Goal: Task Accomplishment & Management: Manage account settings

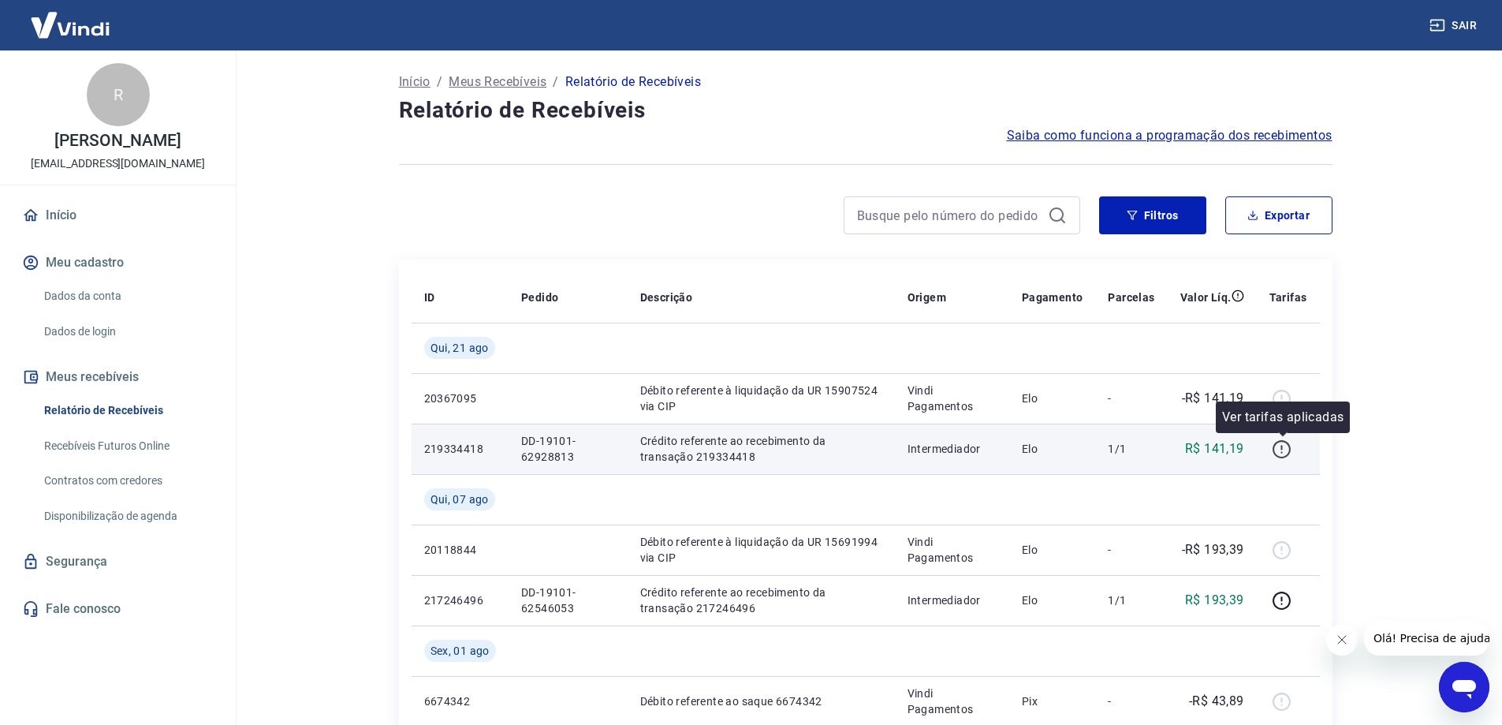
click at [1287, 450] on icon "button" at bounding box center [1282, 449] width 20 height 20
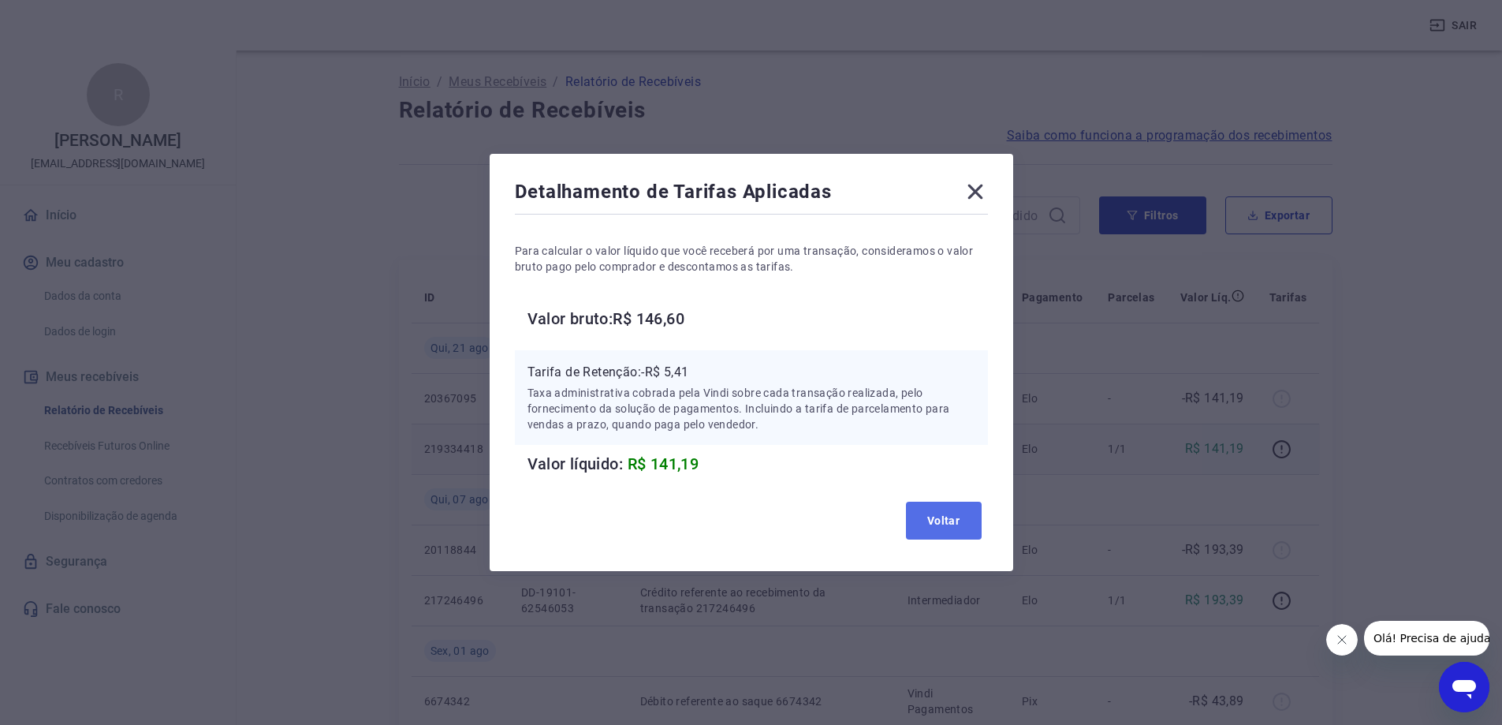
click at [946, 514] on button "Voltar" at bounding box center [944, 521] width 76 height 38
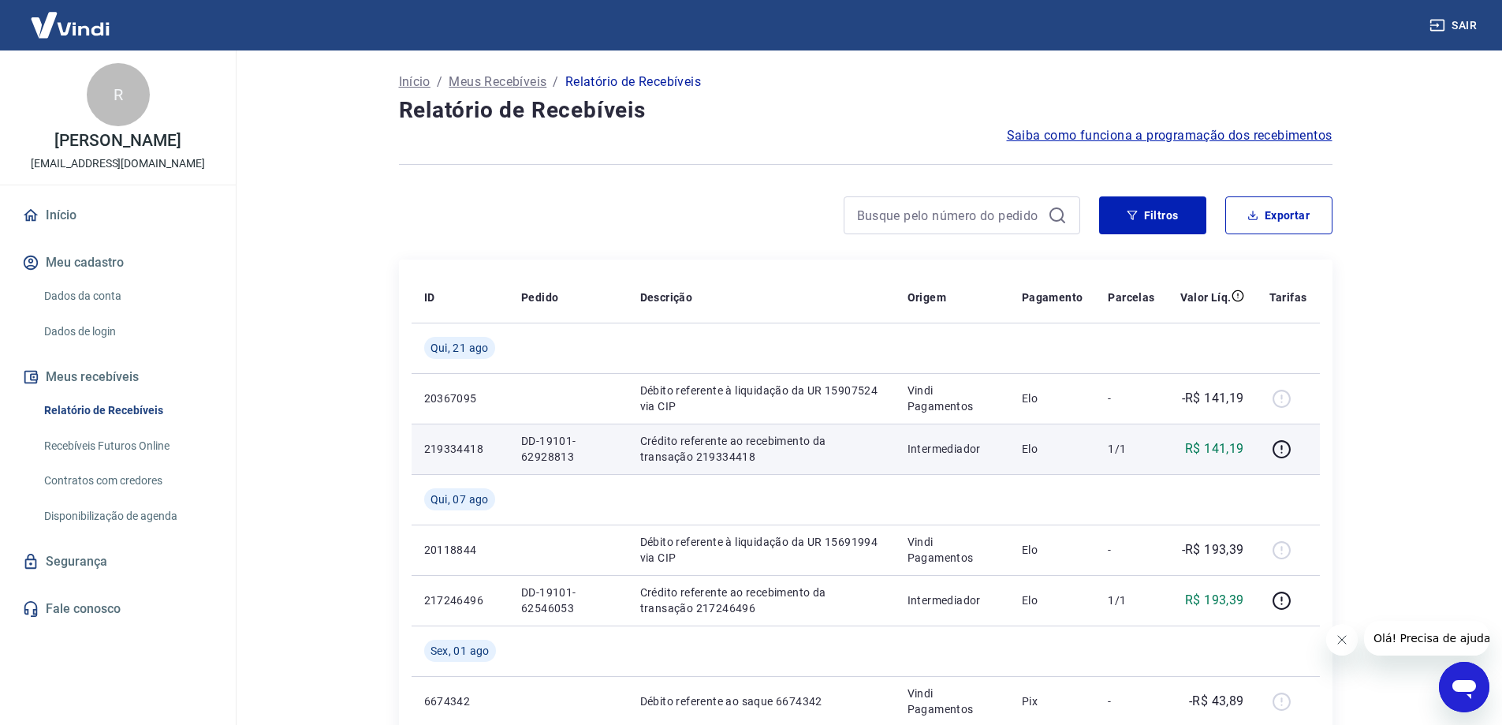
click at [496, 82] on p "Meus Recebíveis" at bounding box center [498, 82] width 98 height 19
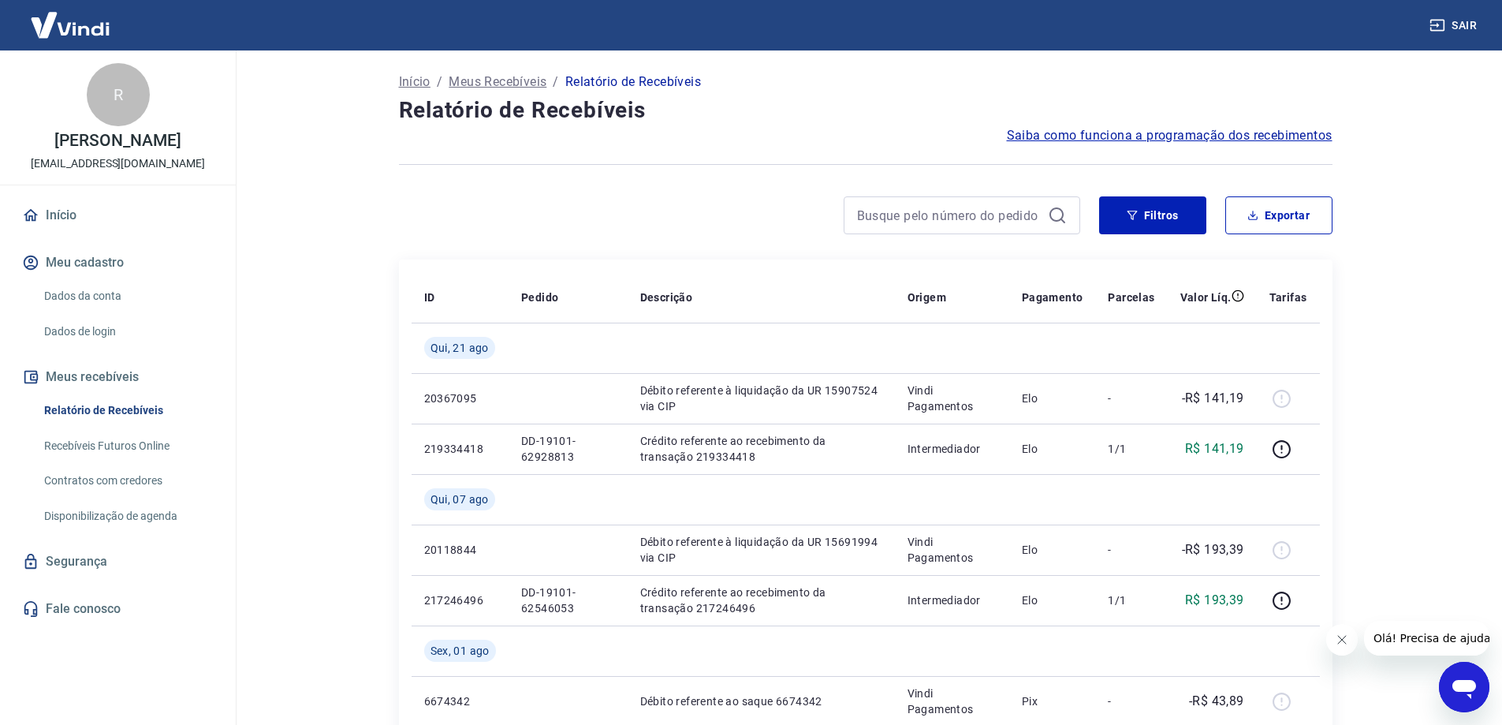
click at [420, 79] on p "Início" at bounding box center [415, 82] width 32 height 19
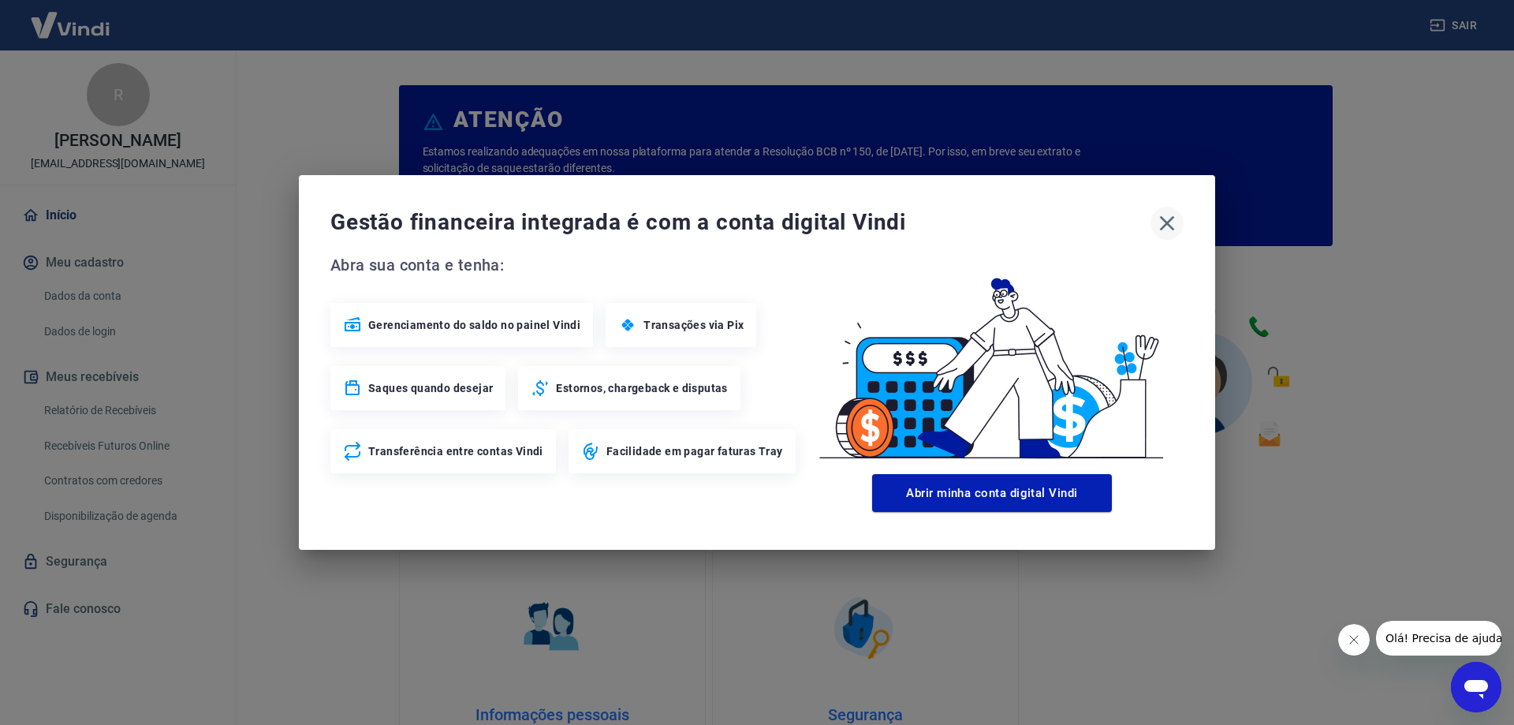
click at [1163, 222] on icon "button" at bounding box center [1167, 223] width 25 height 25
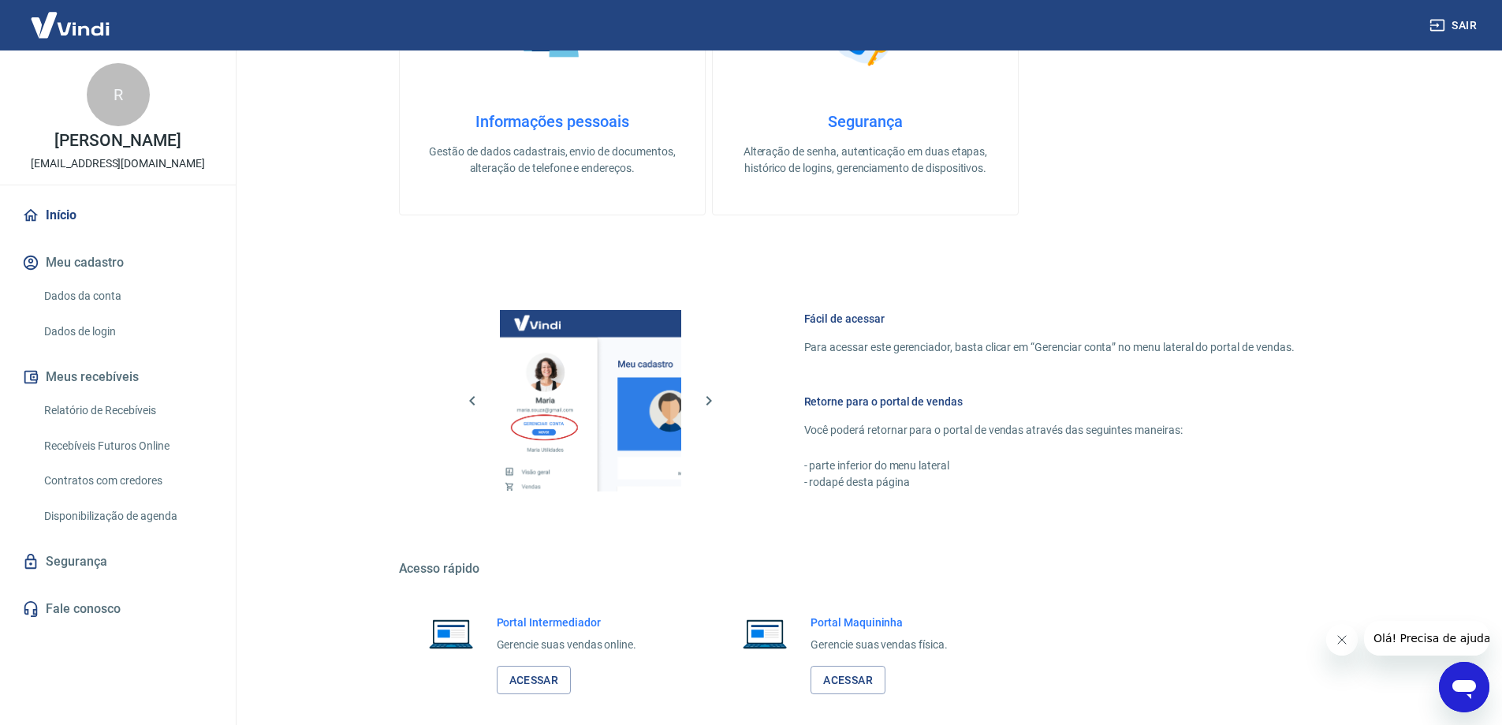
scroll to position [631, 0]
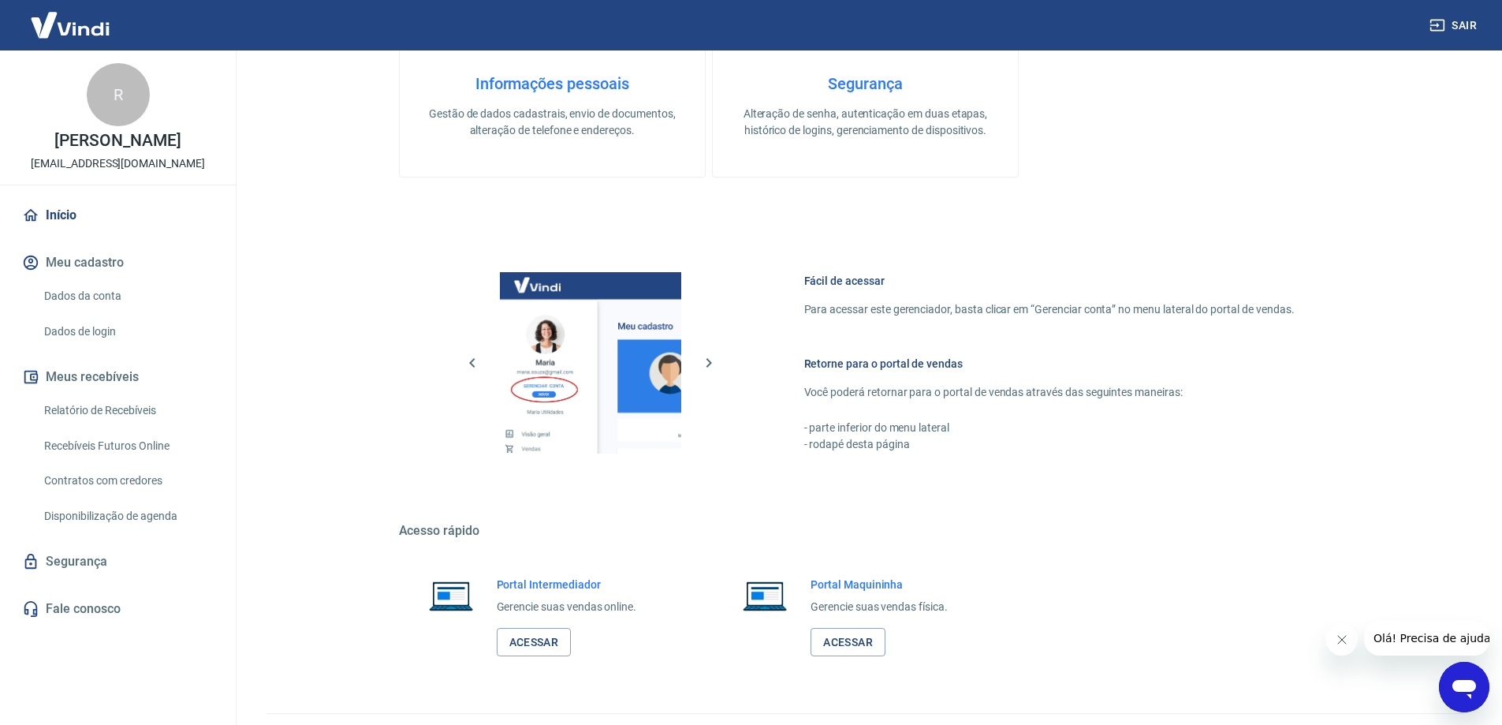
click at [100, 295] on link "Dados da conta" at bounding box center [127, 296] width 179 height 32
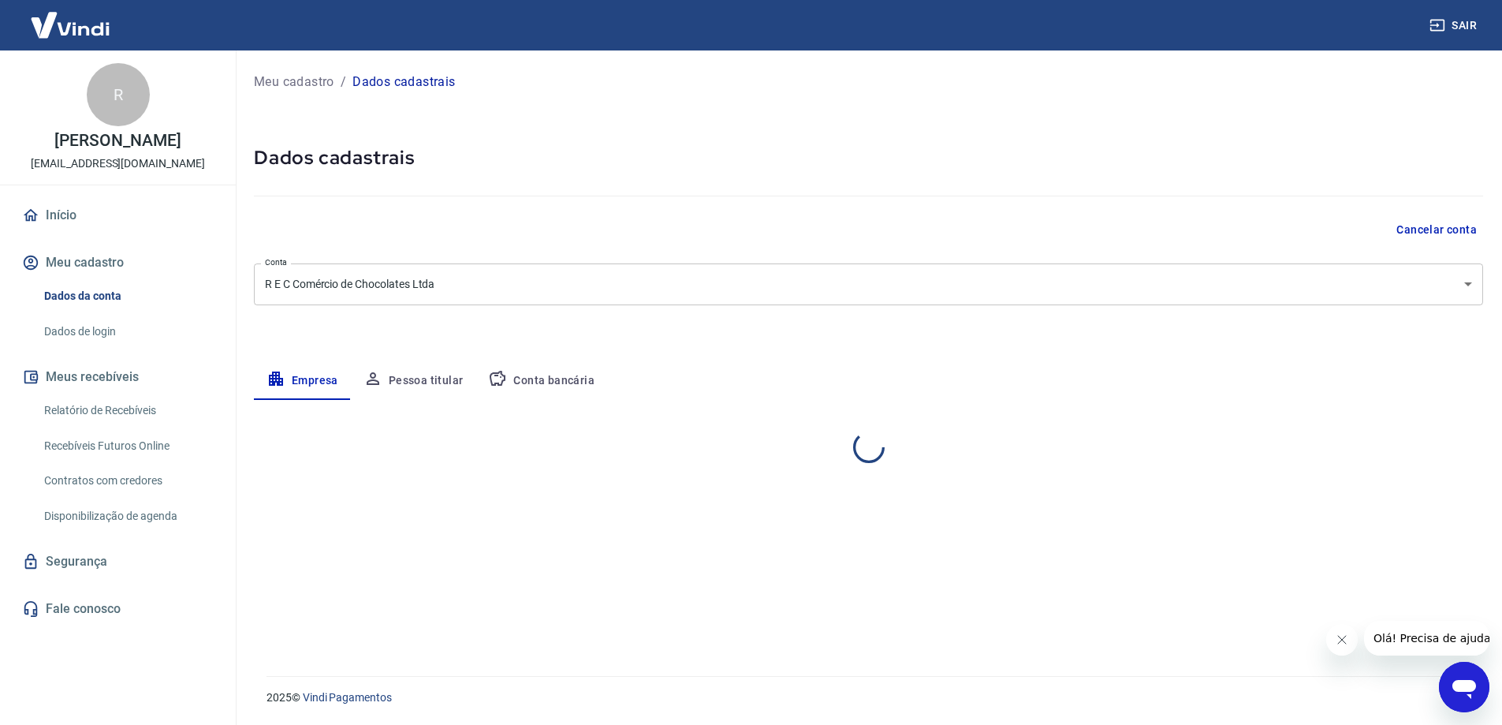
select select "MG"
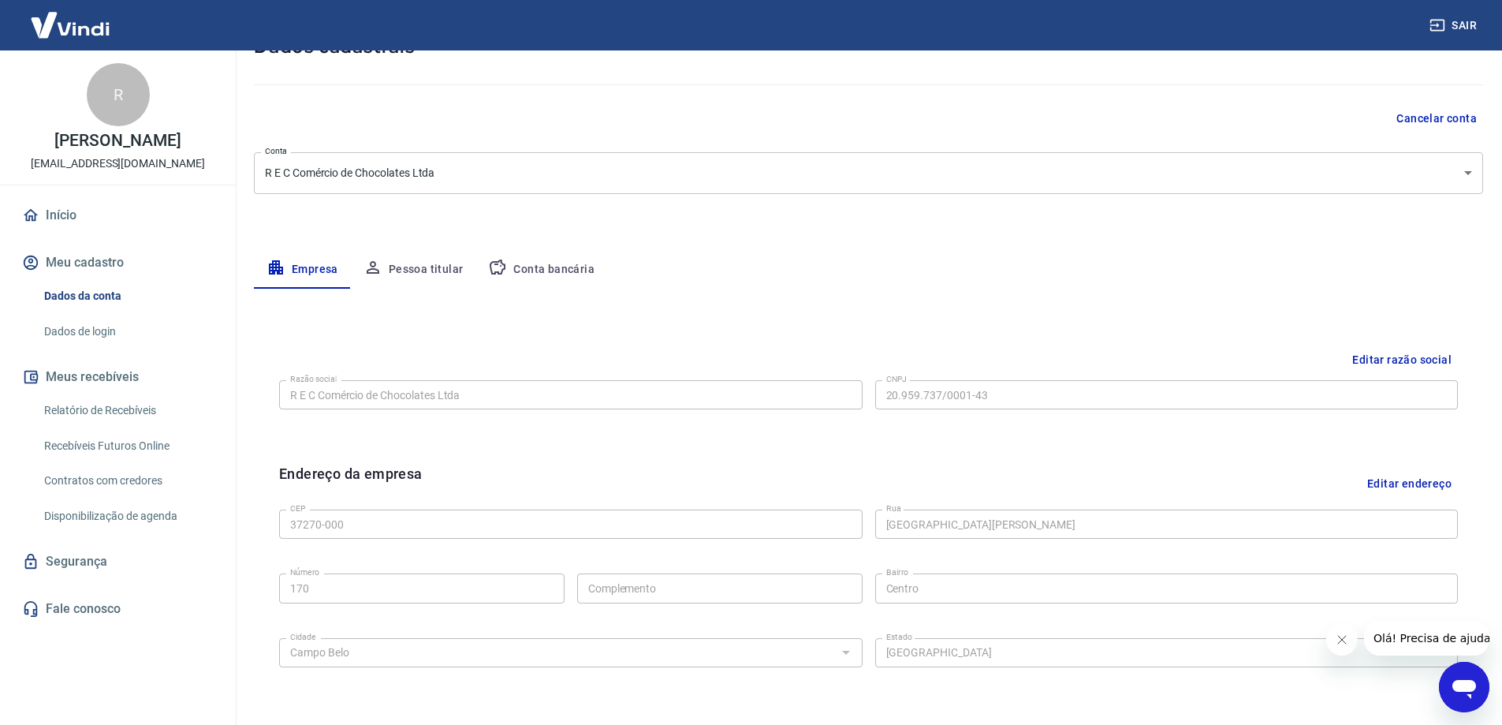
scroll to position [158, 0]
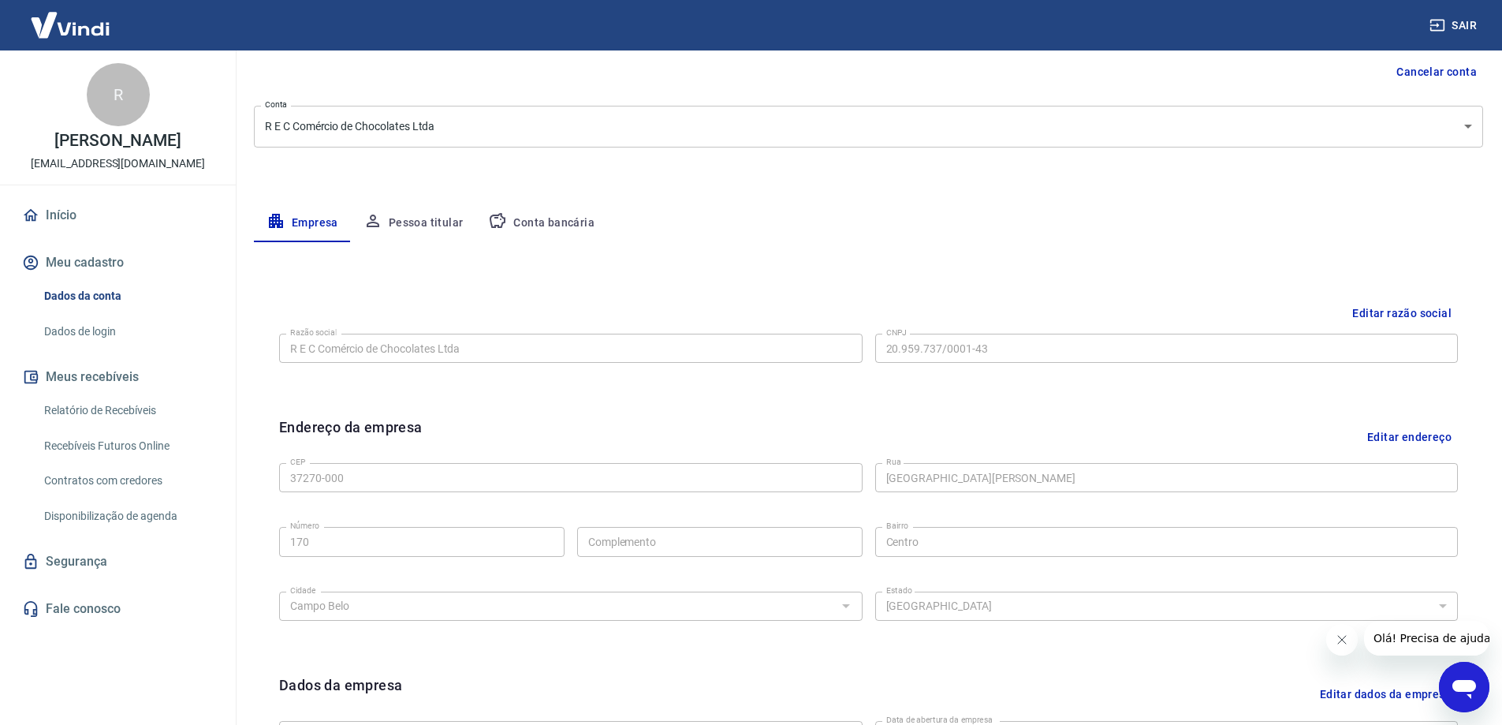
click at [561, 218] on button "Conta bancária" at bounding box center [542, 223] width 132 height 38
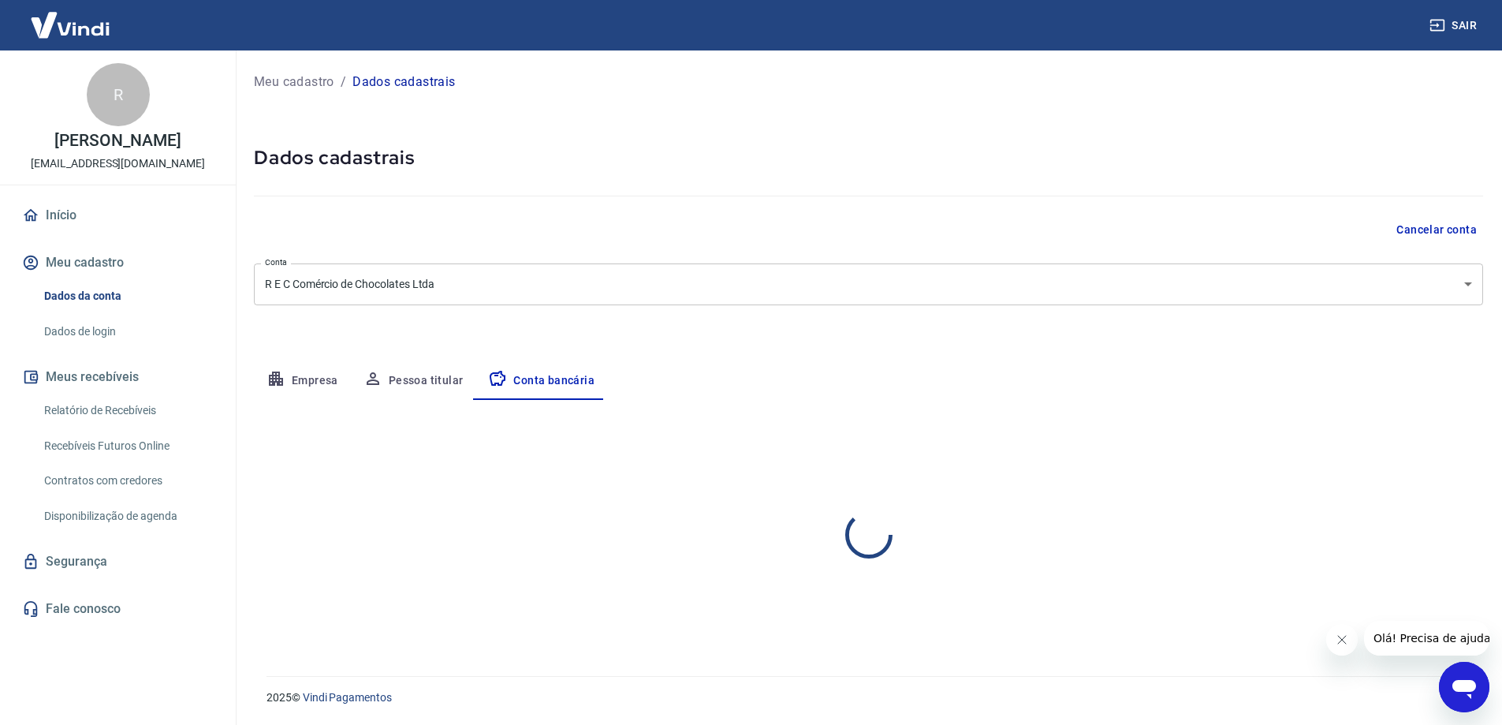
scroll to position [0, 0]
select select "1"
click at [1411, 440] on button "Editar conta bancária" at bounding box center [1430, 446] width 132 height 30
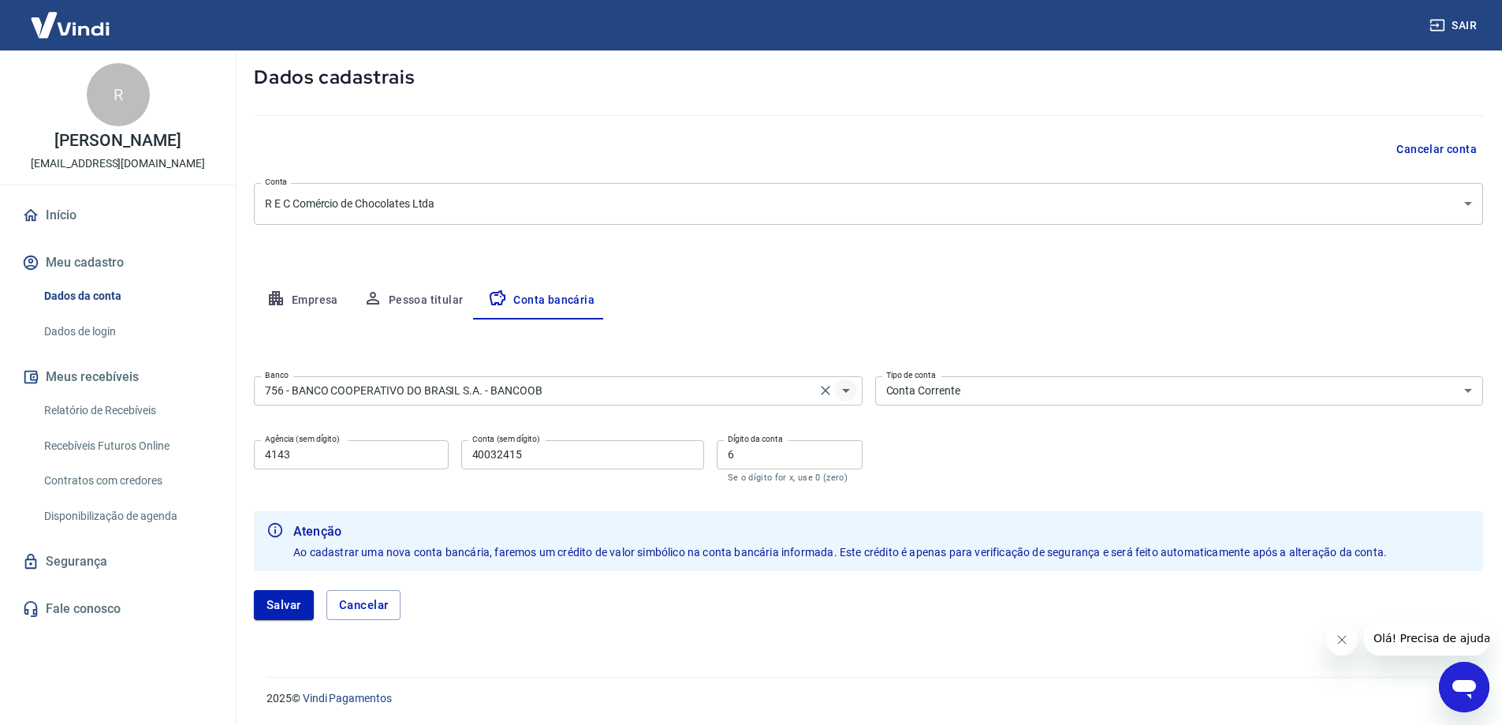
scroll to position [81, 0]
click at [851, 390] on icon "Abrir" at bounding box center [846, 389] width 19 height 19
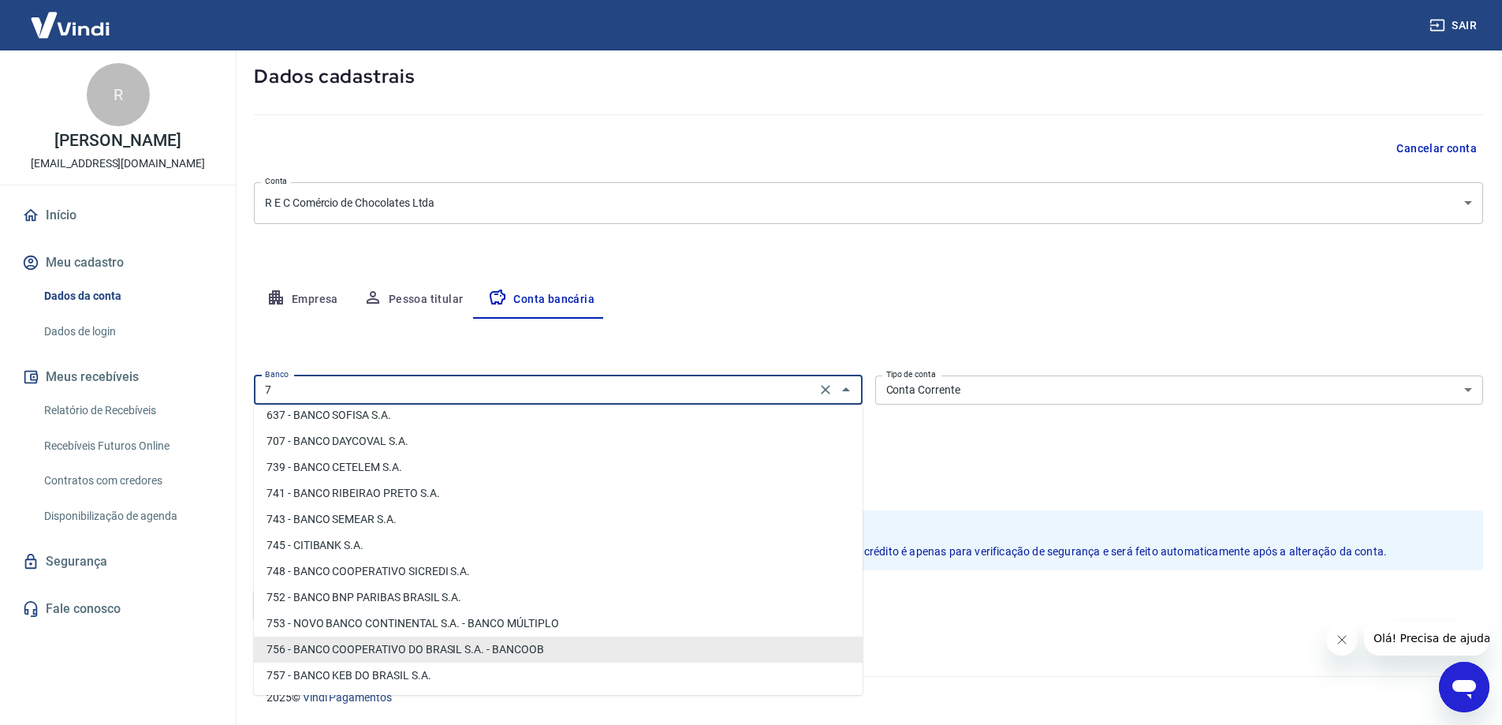
scroll to position [0, 0]
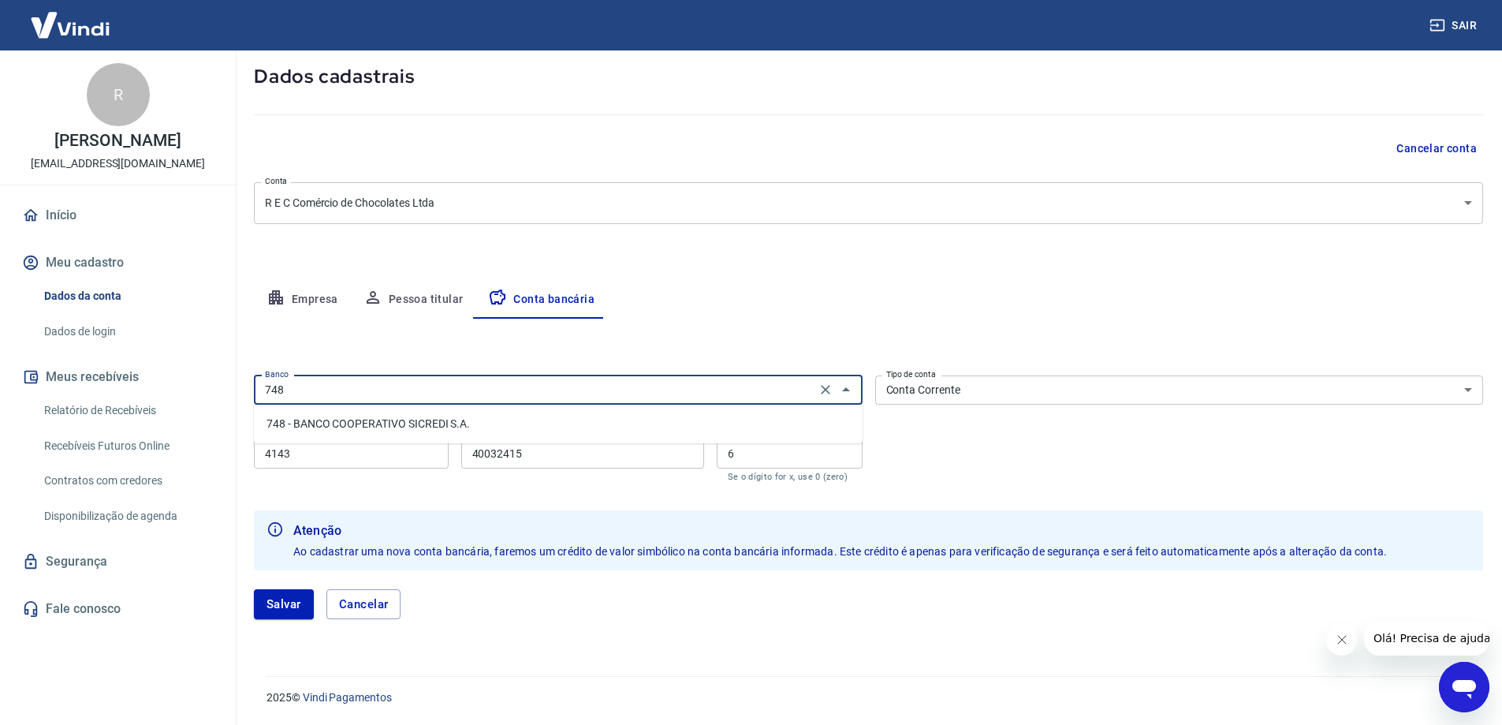
click at [423, 427] on li "748 - BANCO COOPERATIVO SICREDI S.A." at bounding box center [558, 424] width 609 height 26
type input "748 - BANCO COOPERATIVO SICREDI S.A."
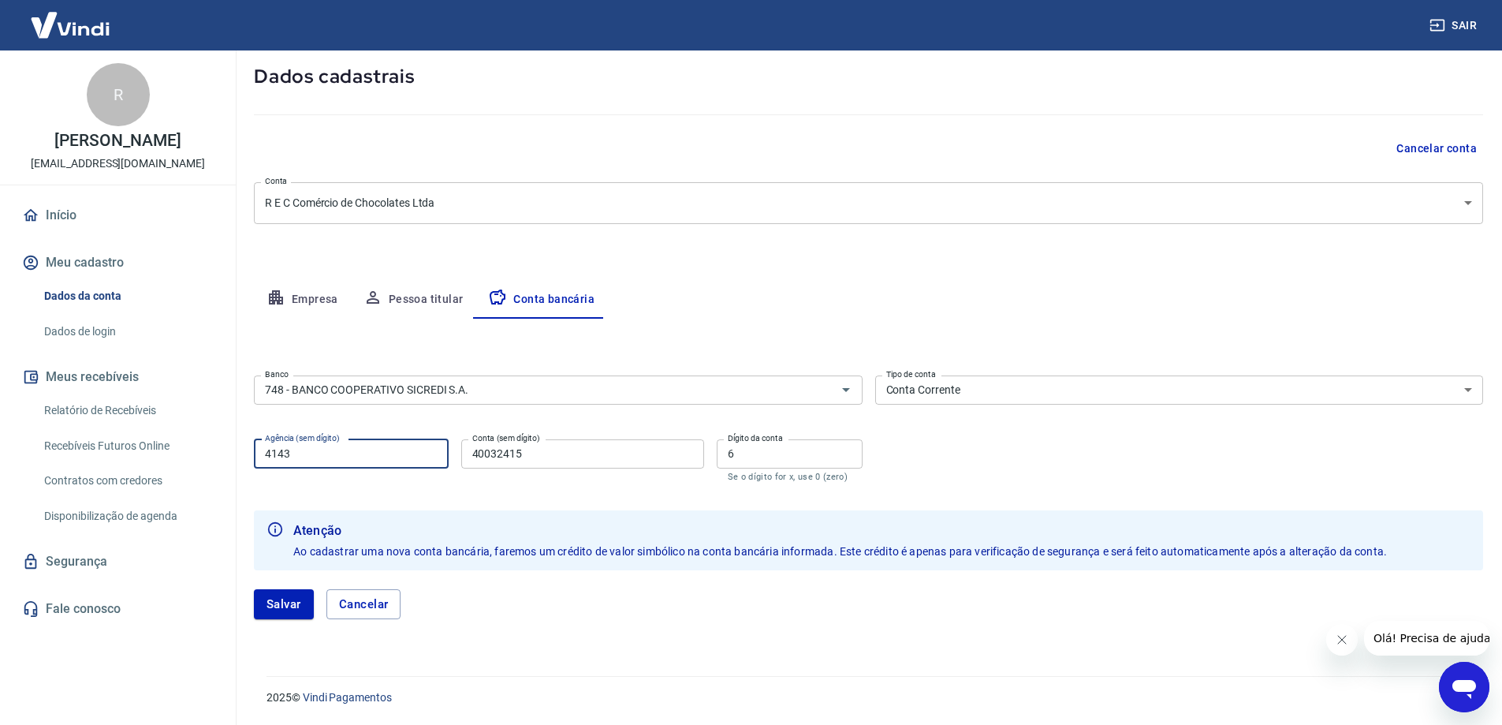
drag, startPoint x: 344, startPoint y: 455, endPoint x: 192, endPoint y: 455, distance: 151.4
click at [192, 455] on div "Sair R Rodrigo Campos Amorim cacaushowcampobelo@gmail.com Início Meu cadastro D…" at bounding box center [751, 281] width 1502 height 725
drag, startPoint x: 303, startPoint y: 456, endPoint x: 154, endPoint y: 443, distance: 149.6
click at [154, 443] on div "Sair R Rodrigo Campos Amorim cacaushowcampobelo@gmail.com Início Meu cadastro D…" at bounding box center [751, 281] width 1502 height 725
type input "0155"
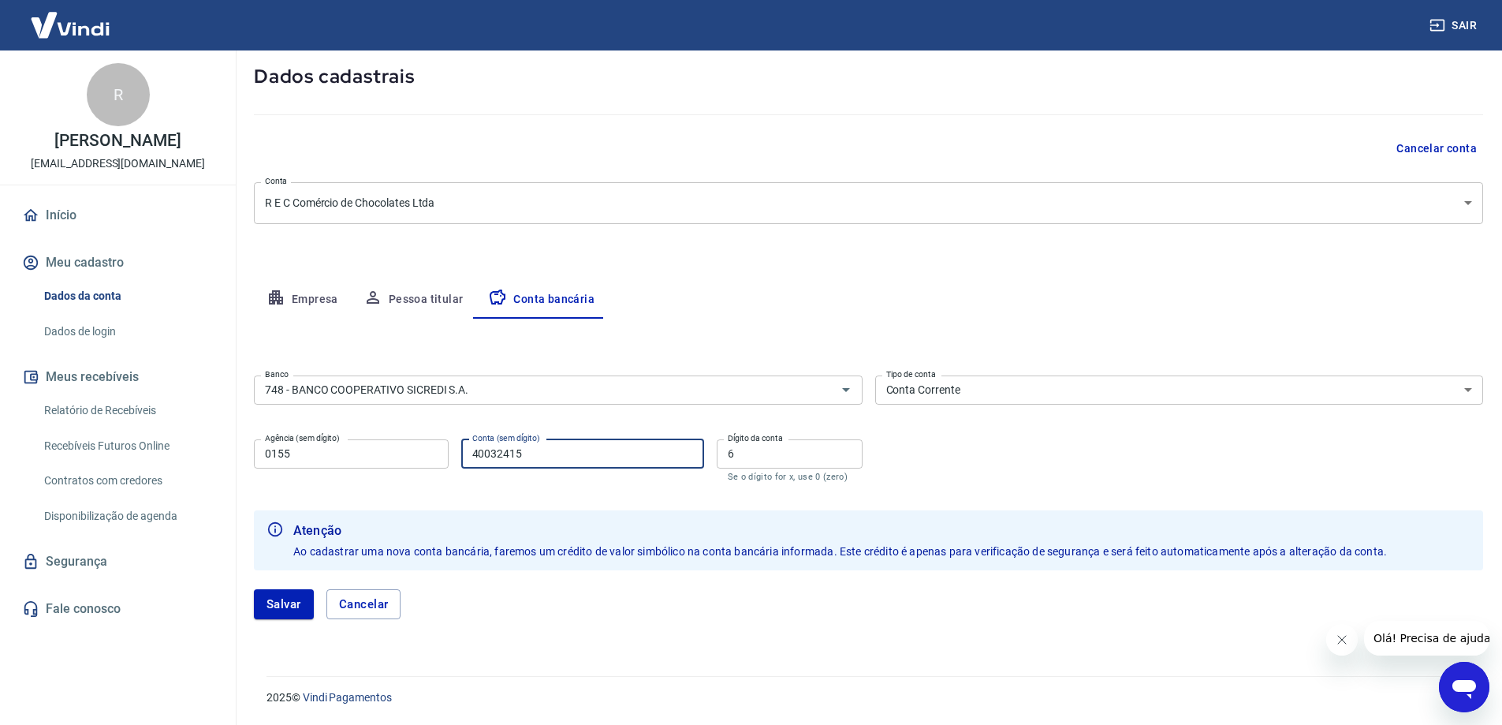
drag, startPoint x: 542, startPoint y: 454, endPoint x: 295, endPoint y: 446, distance: 247.0
click at [295, 446] on div "Agência (sem dígito) 0155 Agência (sem dígito) Conta (sem dígito) 40032415 Cont…" at bounding box center [558, 459] width 609 height 52
type input "32734"
drag, startPoint x: 737, startPoint y: 452, endPoint x: 705, endPoint y: 453, distance: 32.3
click at [705, 453] on div "Agência (sem dígito) 0155 Agência (sem dígito) Conta (sem dígito) 32734 Conta (…" at bounding box center [558, 459] width 609 height 52
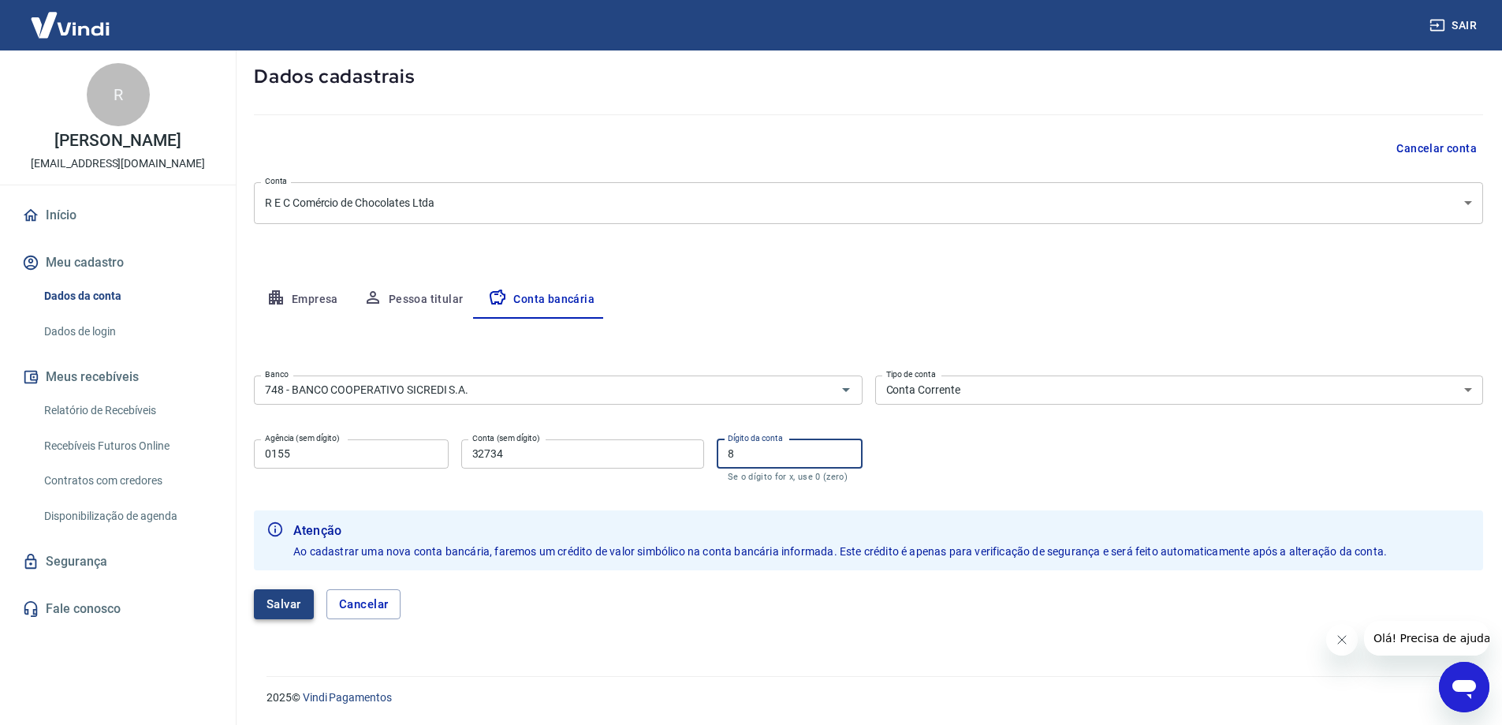
type input "8"
click at [293, 596] on button "Salvar" at bounding box center [284, 604] width 60 height 30
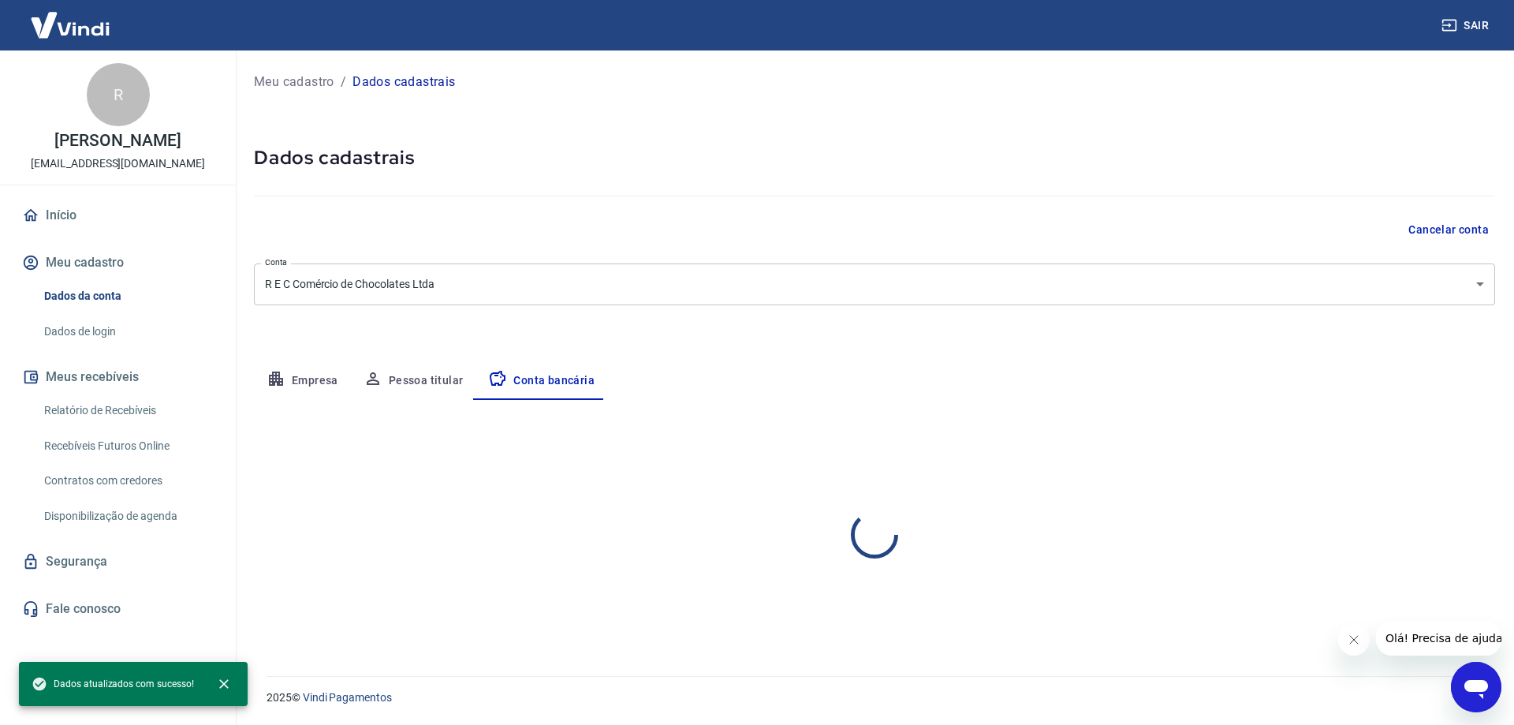
select select "1"
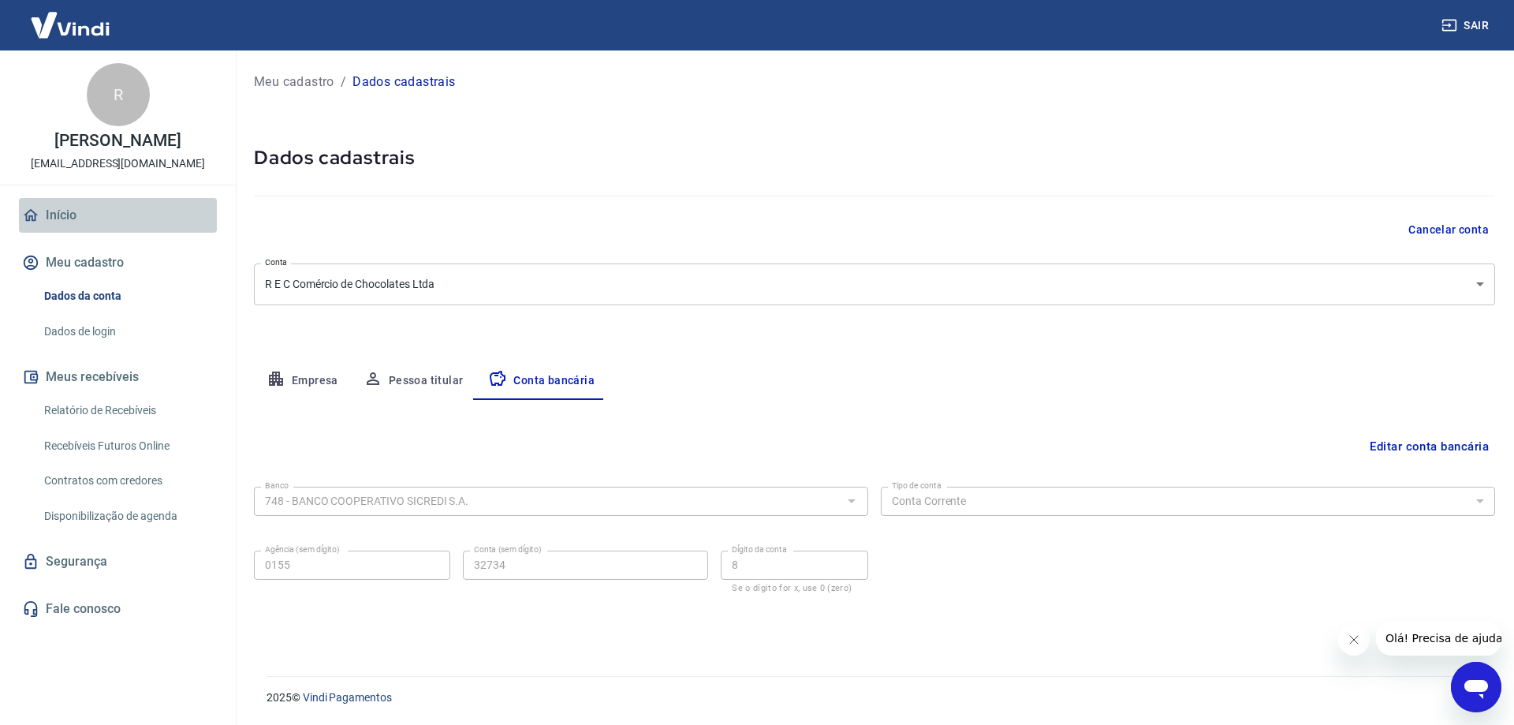
click at [62, 212] on link "Início" at bounding box center [118, 215] width 198 height 35
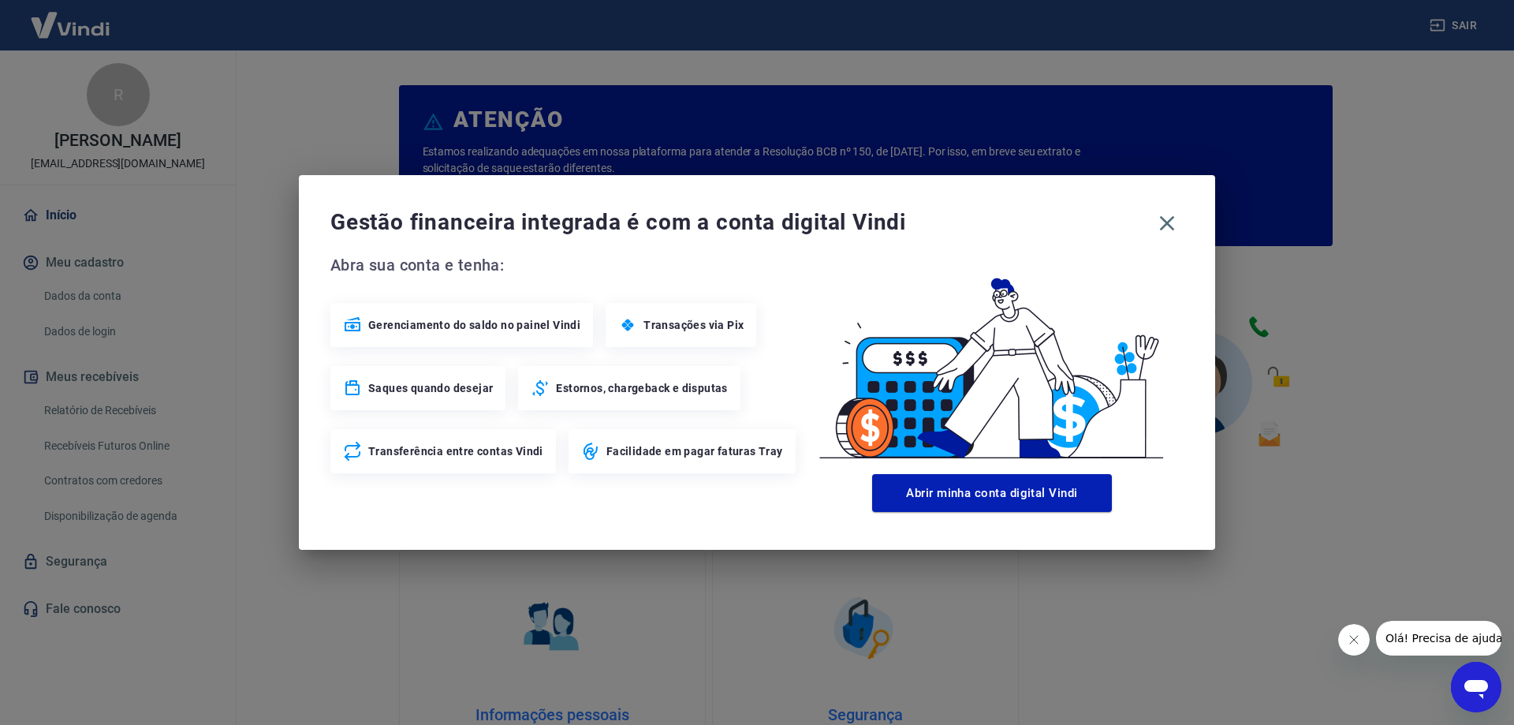
click at [425, 394] on span "Saques quando desejar" at bounding box center [430, 388] width 125 height 16
click at [1170, 222] on icon "button" at bounding box center [1167, 223] width 25 height 25
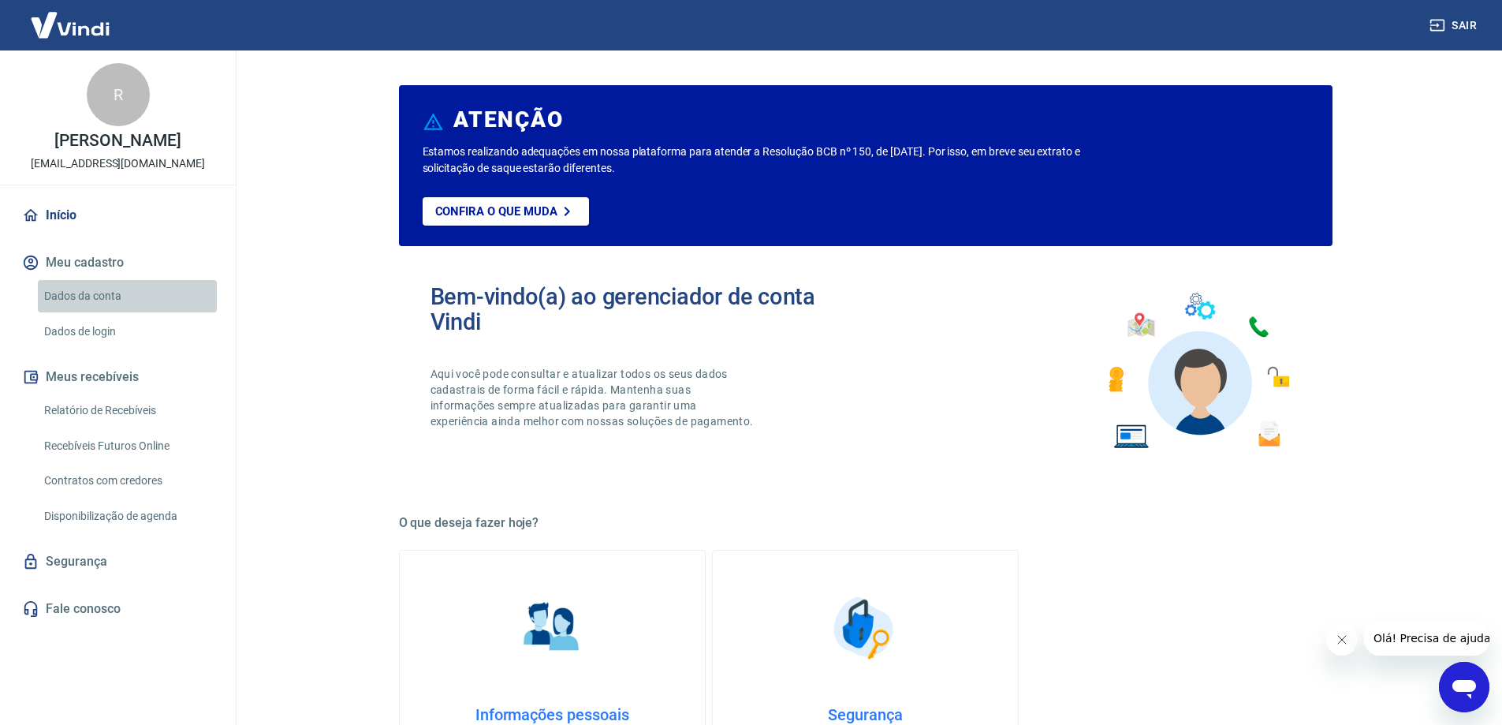
click at [83, 295] on link "Dados da conta" at bounding box center [127, 296] width 179 height 32
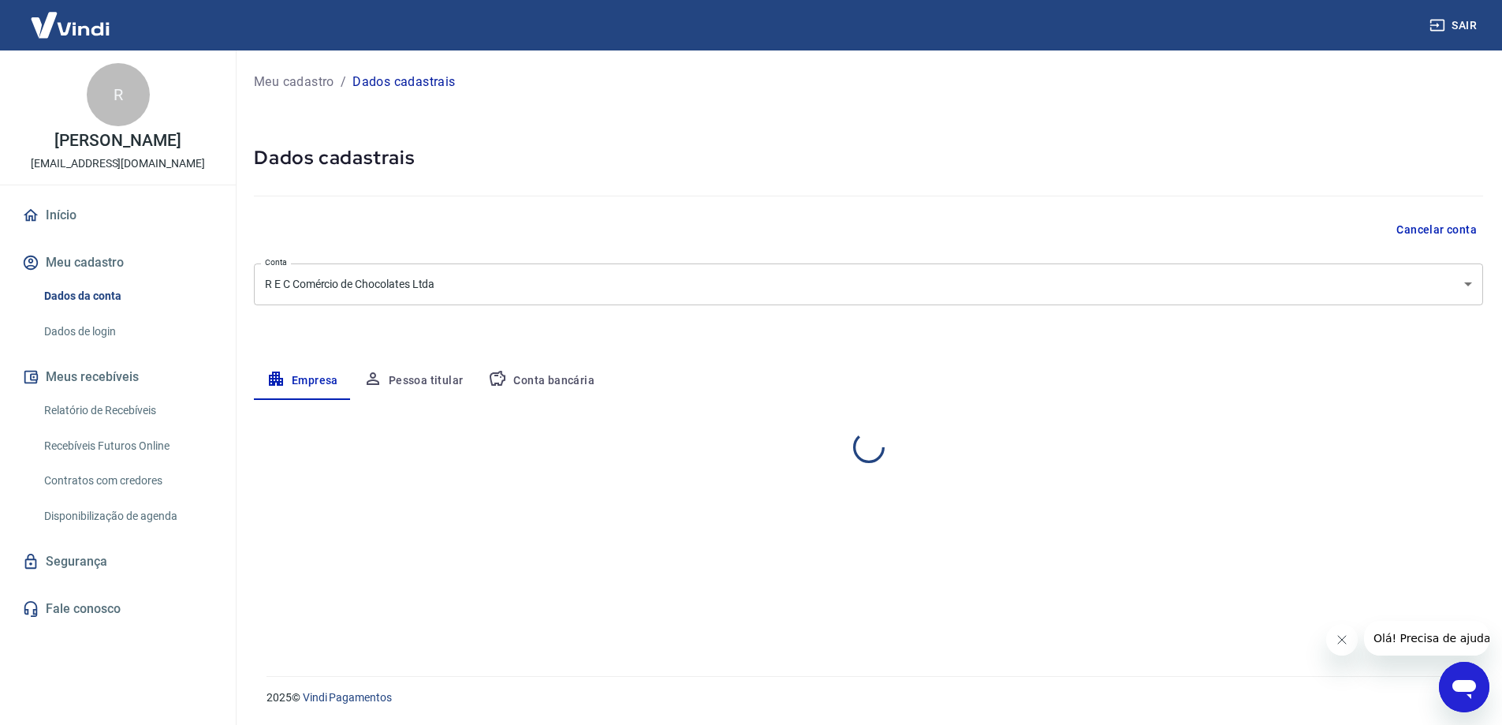
select select "MG"
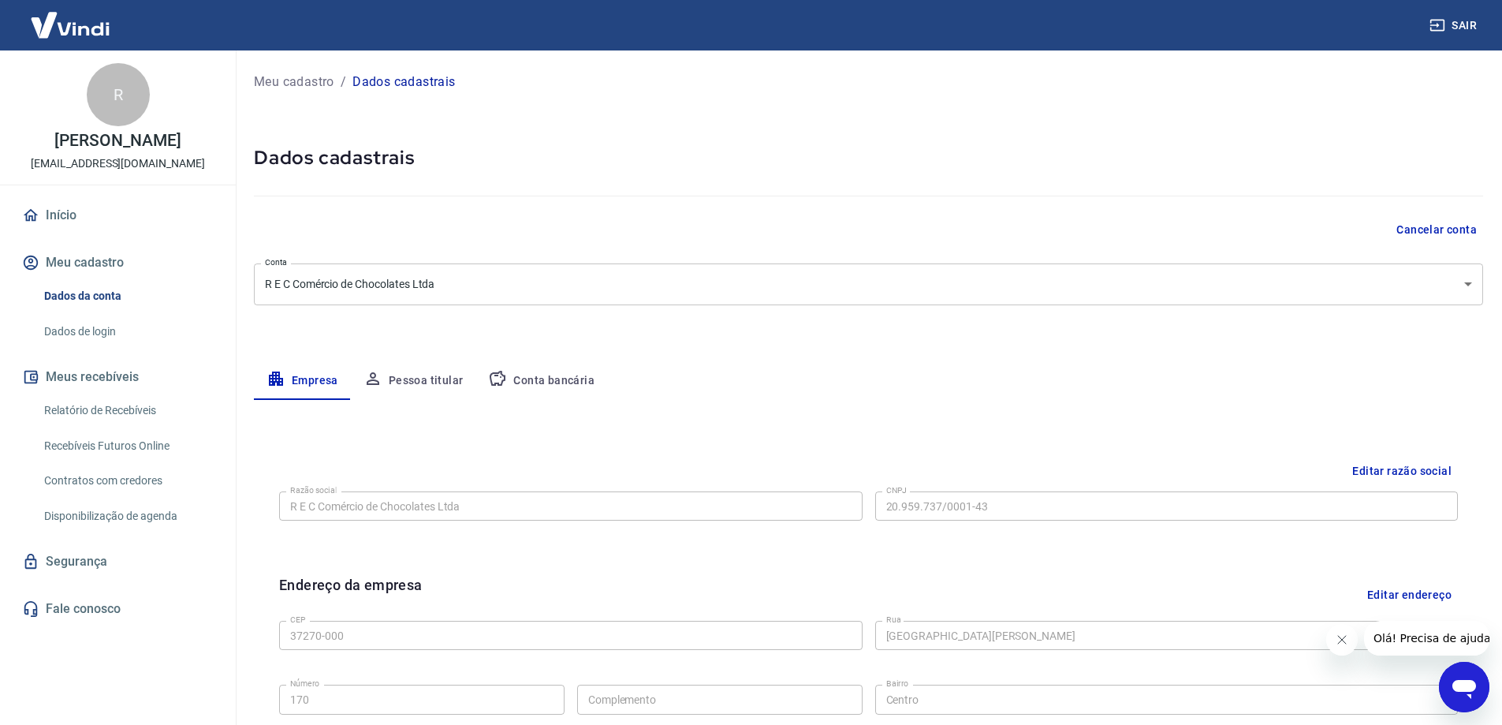
click at [56, 215] on link "Início" at bounding box center [118, 215] width 198 height 35
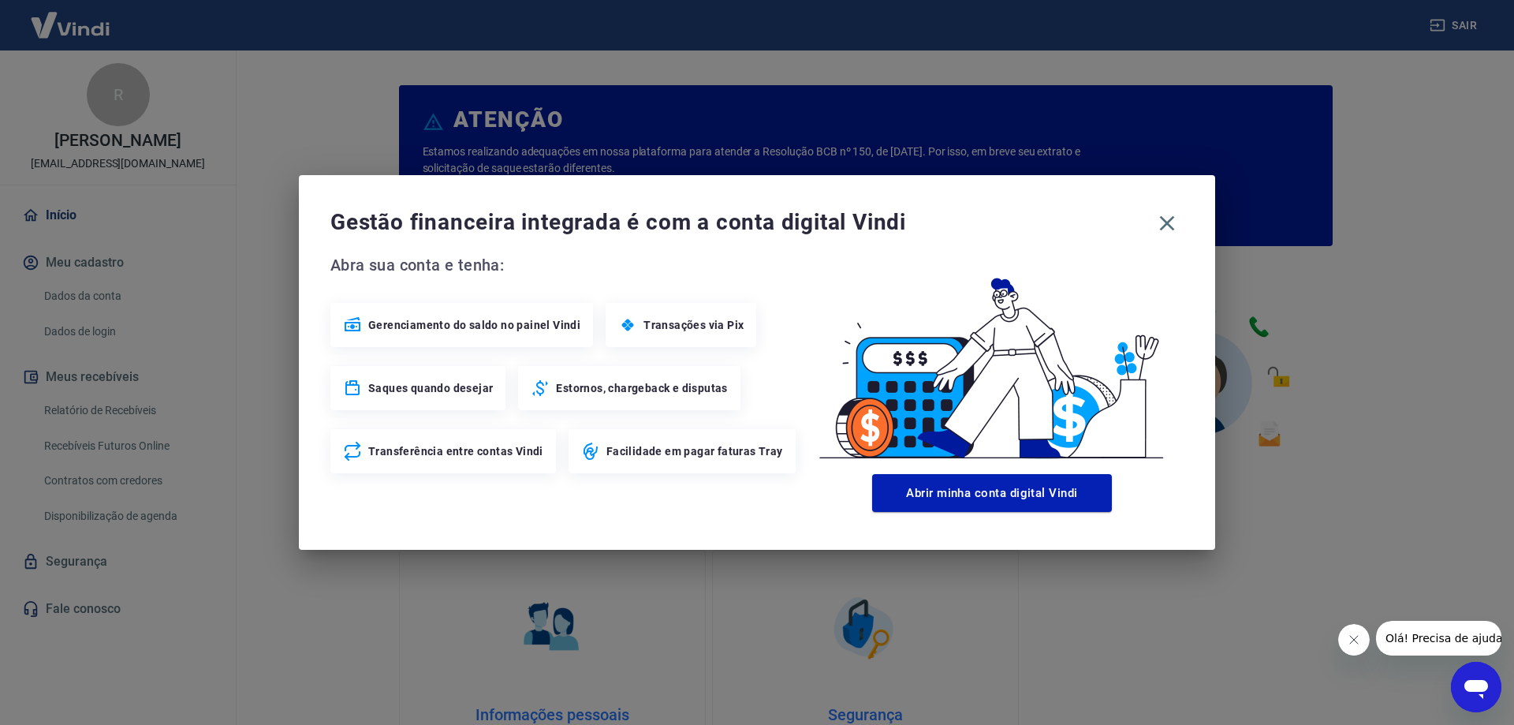
click at [453, 317] on span "Gerenciamento do saldo no painel Vindi" at bounding box center [474, 325] width 212 height 16
click at [1170, 223] on icon "button" at bounding box center [1167, 223] width 25 height 25
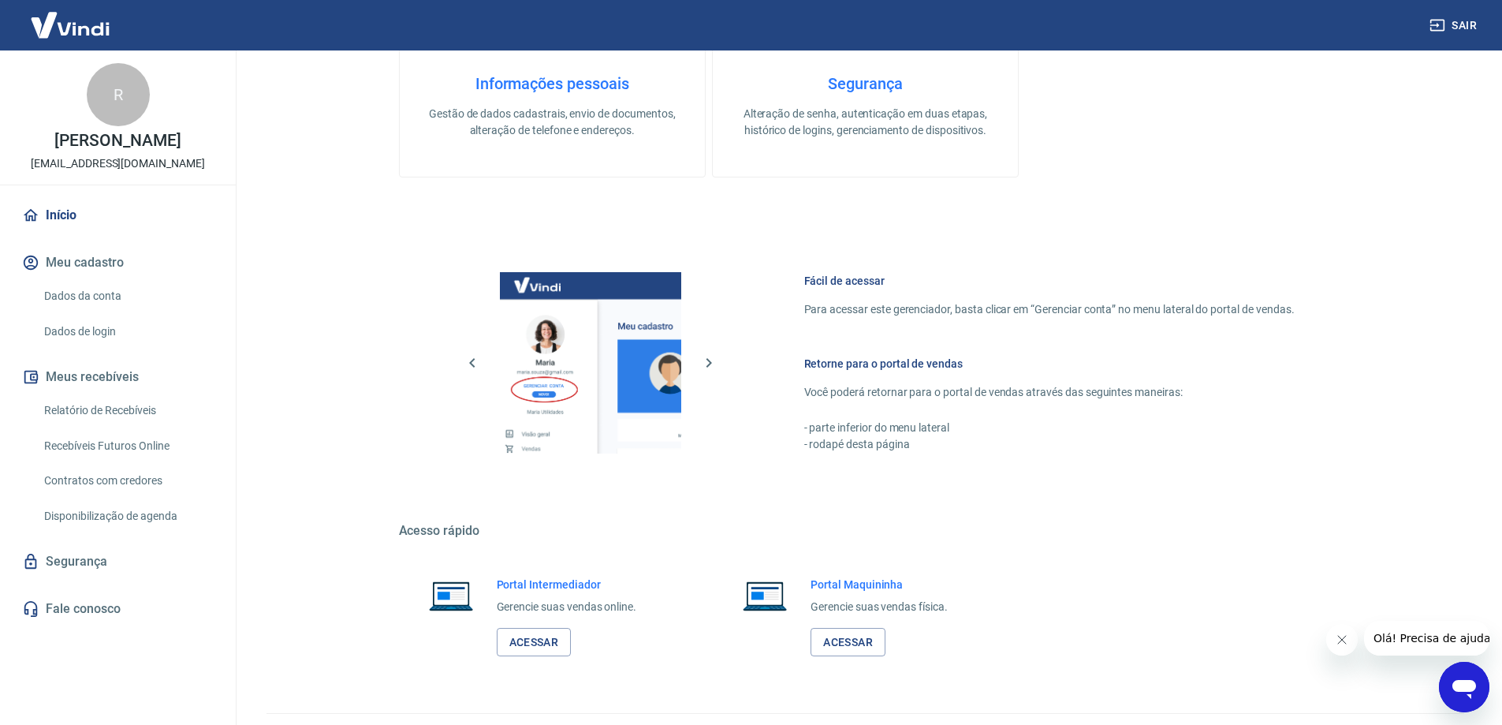
scroll to position [668, 0]
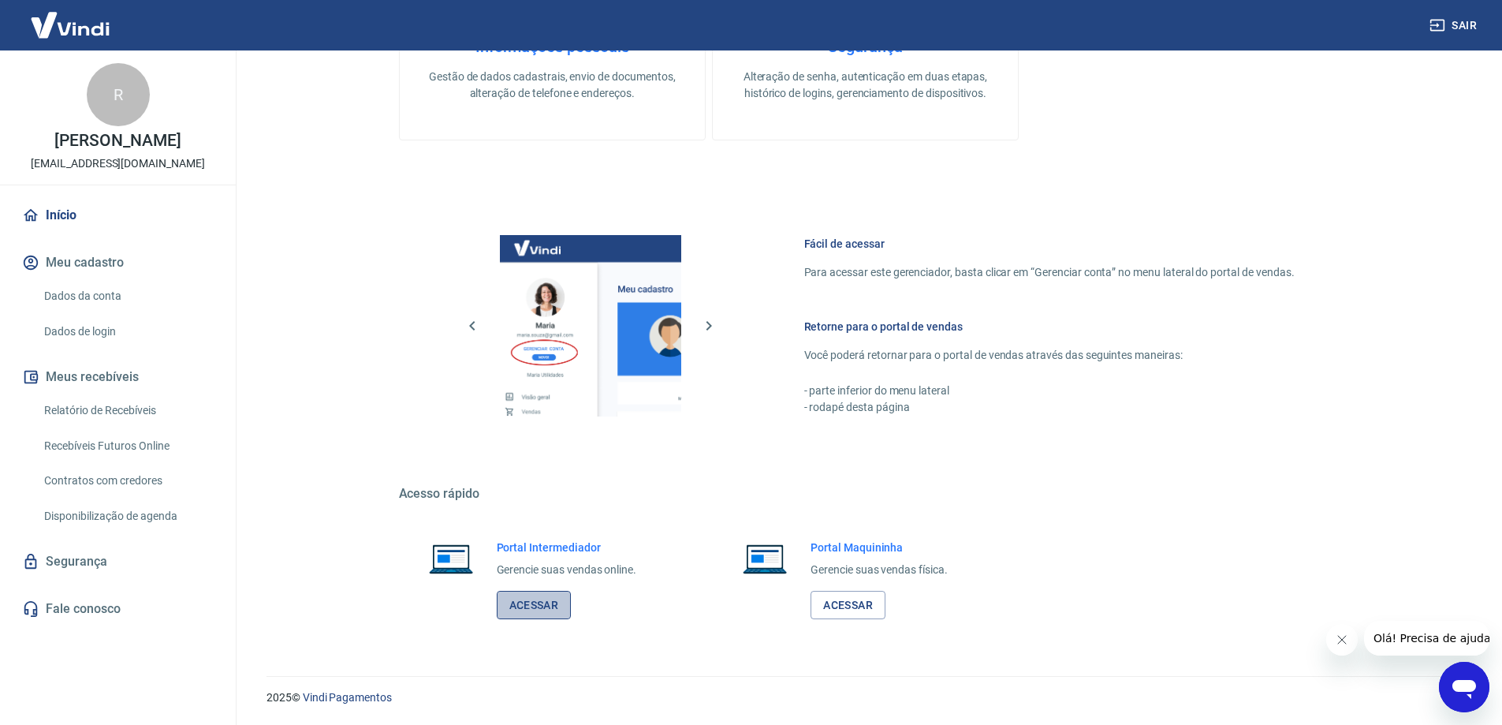
click at [543, 601] on link "Acessar" at bounding box center [534, 605] width 75 height 29
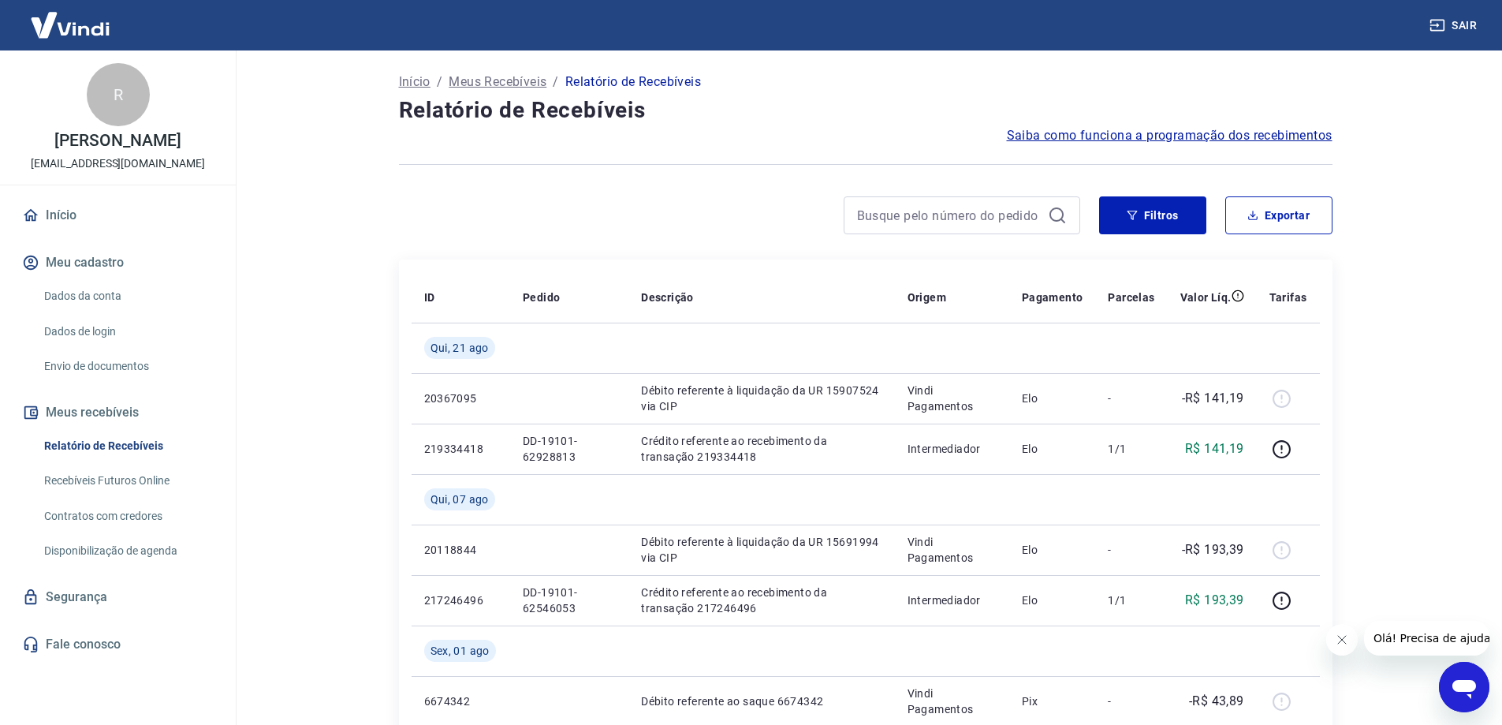
click at [1201, 132] on span "Saiba como funciona a programação dos recebimentos" at bounding box center [1170, 135] width 326 height 19
